Goal: Task Accomplishment & Management: Manage account settings

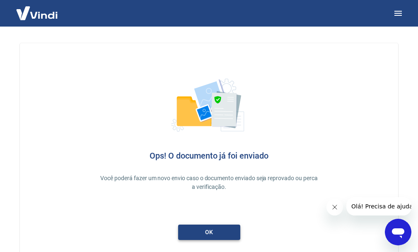
click at [225, 233] on link "ok" at bounding box center [209, 231] width 62 height 15
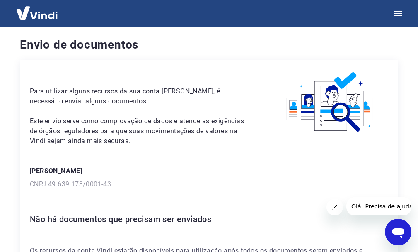
click at [37, 12] on img at bounding box center [37, 12] width 54 height 25
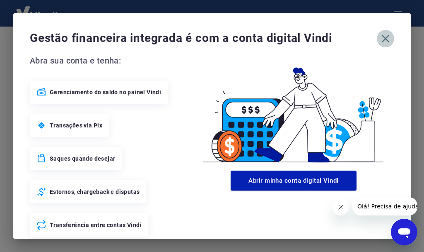
click at [379, 41] on icon "button" at bounding box center [385, 38] width 13 height 13
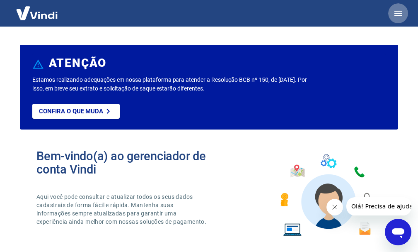
click at [396, 14] on icon "button" at bounding box center [398, 13] width 10 height 10
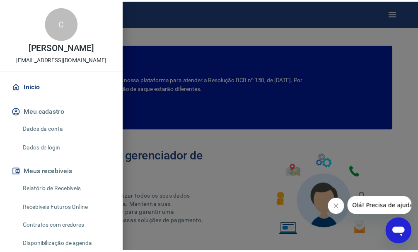
scroll to position [41, 0]
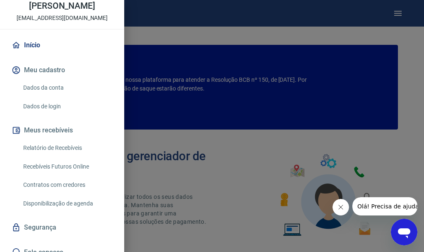
click at [68, 96] on link "Dados da conta" at bounding box center [67, 87] width 94 height 17
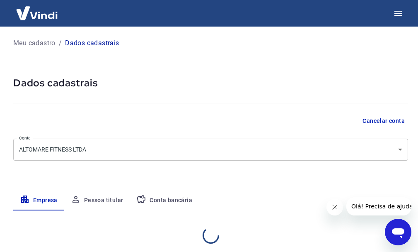
select select "MG"
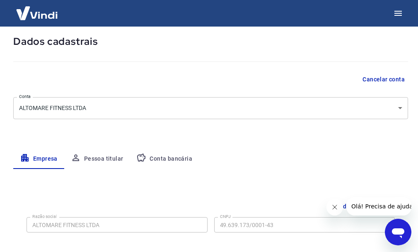
scroll to position [124, 0]
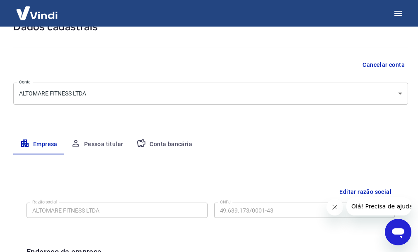
click at [165, 143] on button "Conta bancária" at bounding box center [164, 144] width 69 height 20
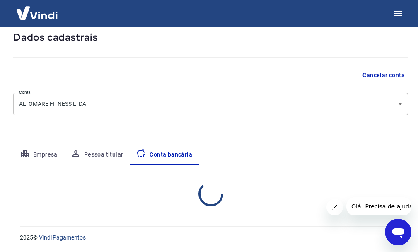
select select "1"
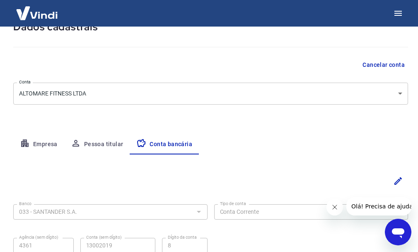
scroll to position [130, 0]
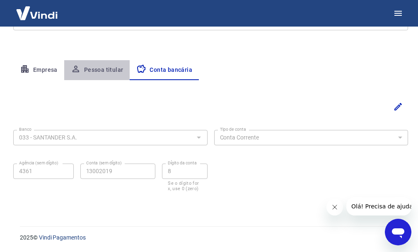
click at [114, 70] on button "Pessoa titular" at bounding box center [97, 70] width 66 height 20
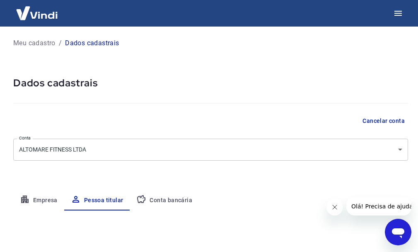
scroll to position [84, 0]
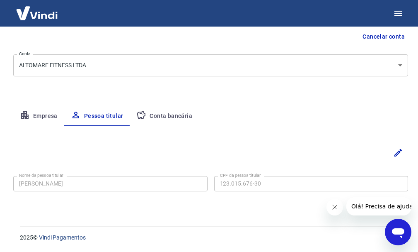
click at [46, 116] on button "Empresa" at bounding box center [38, 116] width 51 height 20
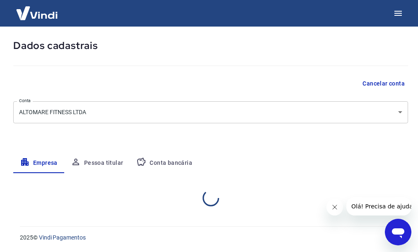
select select "MG"
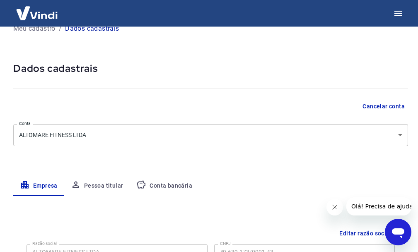
scroll to position [0, 0]
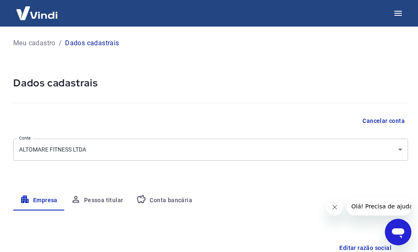
click at [322, 149] on body "Meu cadastro / Dados cadastrais Dados cadastrais Cancelar conta Conta ALTOMARE …" at bounding box center [209, 126] width 418 height 252
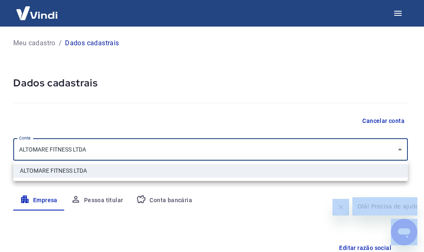
click at [322, 149] on div at bounding box center [212, 126] width 424 height 252
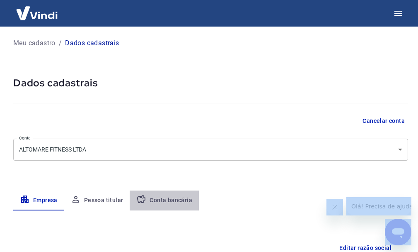
click at [170, 199] on button "Conta bancária" at bounding box center [164, 200] width 69 height 20
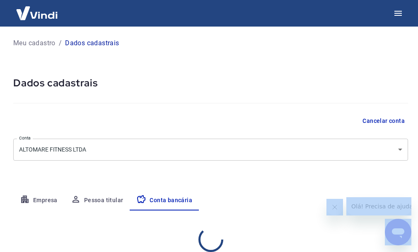
select select "1"
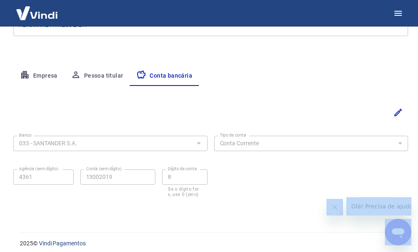
scroll to position [130, 0]
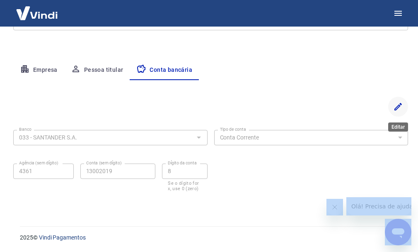
click at [398, 109] on icon "Editar" at bounding box center [398, 107] width 10 height 10
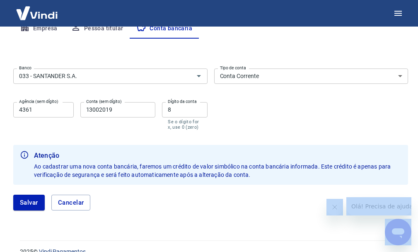
scroll to position [186, 0]
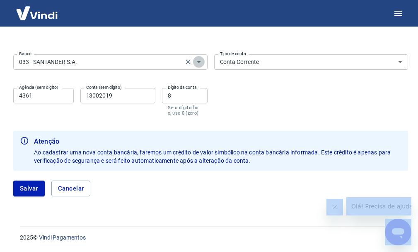
click at [201, 60] on icon "Abrir" at bounding box center [199, 62] width 10 height 10
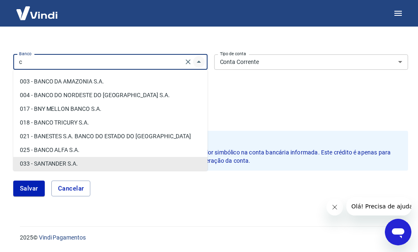
scroll to position [0, 0]
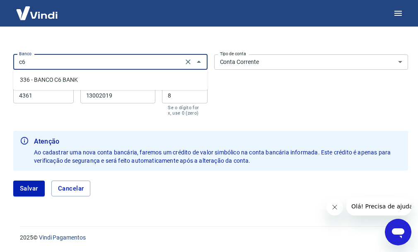
click at [106, 80] on li "336 - BANCO C6 BANK" at bounding box center [110, 80] width 194 height 14
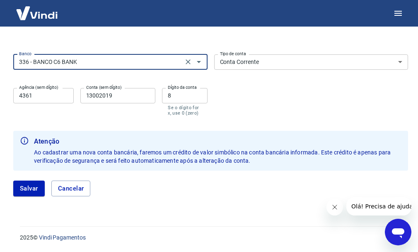
type input "336 - BANCO C6 BANK"
click at [41, 95] on input "4361" at bounding box center [43, 95] width 60 height 15
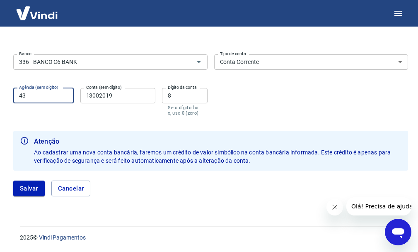
type input "4"
type input "0001"
click at [123, 96] on input "13002019" at bounding box center [117, 95] width 75 height 15
type input "39376047"
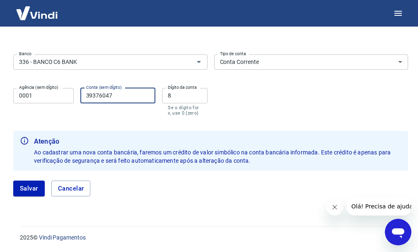
click at [174, 96] on input "8" at bounding box center [184, 95] width 45 height 15
type input "2"
click at [24, 190] on button "Salvar" at bounding box center [28, 188] width 31 height 16
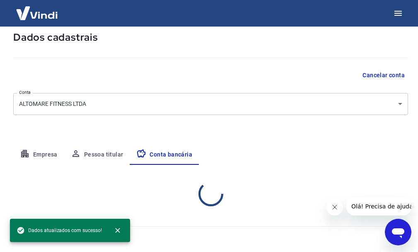
select select "1"
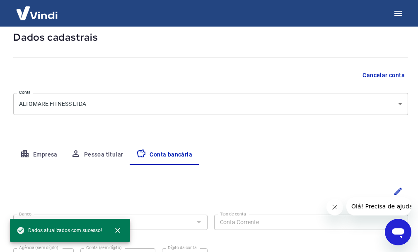
scroll to position [130, 0]
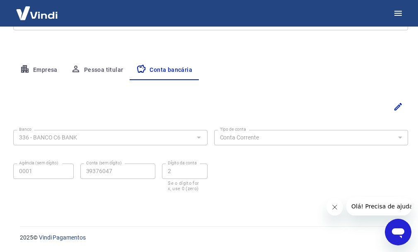
click at [391, 57] on div "Meu cadastro / Dados cadastrais Dados cadastrais Cancelar conta Conta ALTOMARE …" at bounding box center [210, 55] width 415 height 319
click at [102, 70] on button "Pessoa titular" at bounding box center [97, 70] width 66 height 20
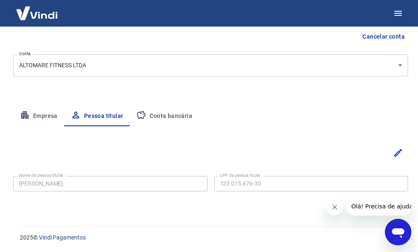
scroll to position [0, 0]
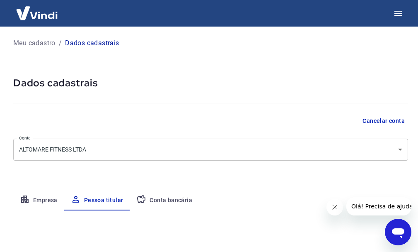
click at [34, 45] on p "Meu cadastro" at bounding box center [34, 43] width 42 height 10
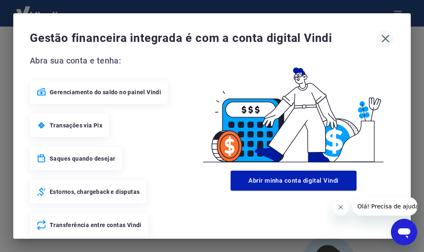
click at [379, 38] on icon "button" at bounding box center [385, 38] width 13 height 13
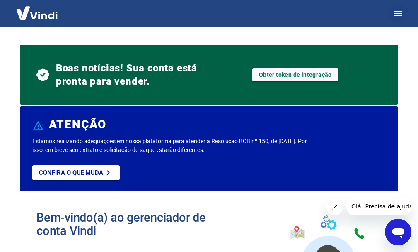
click at [395, 14] on icon "button" at bounding box center [398, 13] width 10 height 10
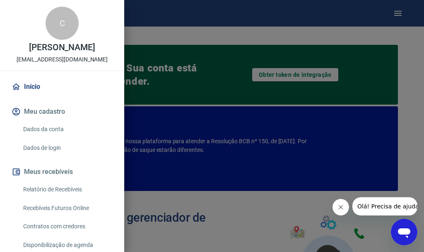
click at [61, 136] on link "Dados da conta" at bounding box center [67, 129] width 94 height 17
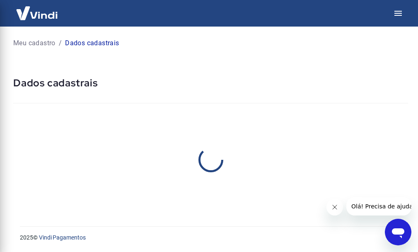
select select "MG"
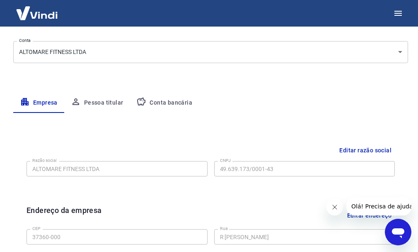
scroll to position [56, 0]
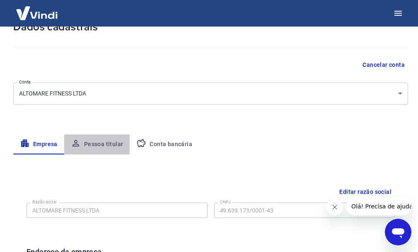
click at [107, 144] on button "Pessoa titular" at bounding box center [97, 144] width 66 height 20
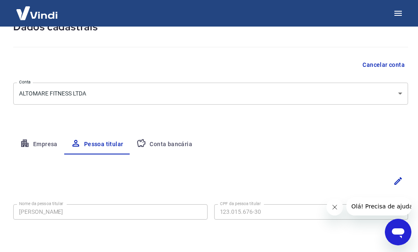
scroll to position [84, 0]
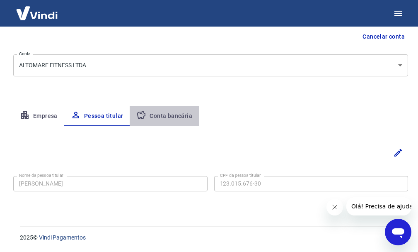
click at [167, 112] on button "Conta bancária" at bounding box center [164, 116] width 69 height 20
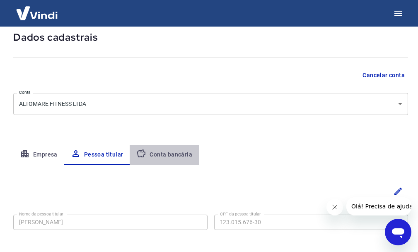
select select "1"
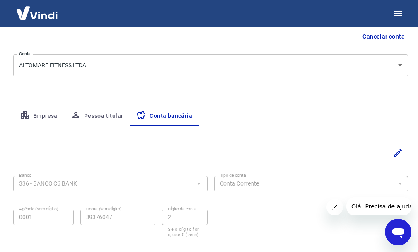
click at [415, 43] on div "Meu cadastro / Dados cadastrais Dados cadastrais Cancelar conta Conta ALTOMARE …" at bounding box center [210, 101] width 415 height 319
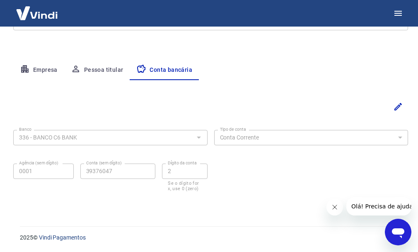
click at [404, 50] on div "Meu cadastro / Dados cadastrais Dados cadastrais Cancelar conta Conta ALTOMARE …" at bounding box center [210, 55] width 415 height 319
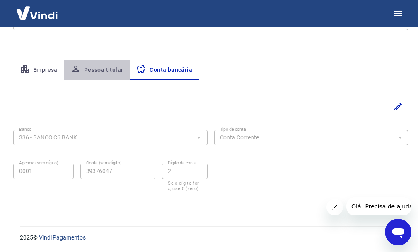
click at [111, 65] on button "Pessoa titular" at bounding box center [97, 70] width 66 height 20
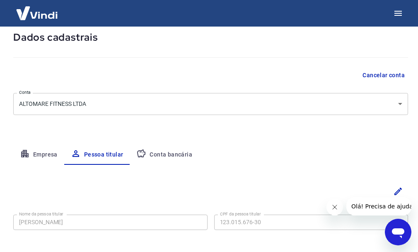
scroll to position [84, 0]
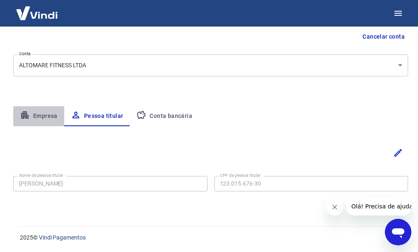
click at [37, 111] on button "Empresa" at bounding box center [38, 116] width 51 height 20
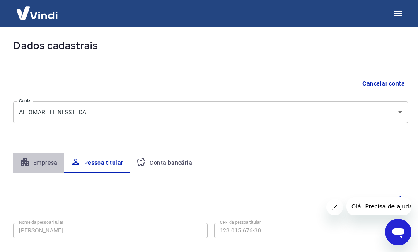
select select "MG"
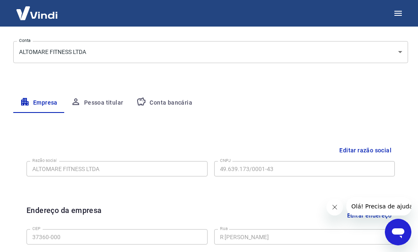
scroll to position [0, 0]
